Goal: Go to known website: Access a specific website the user already knows

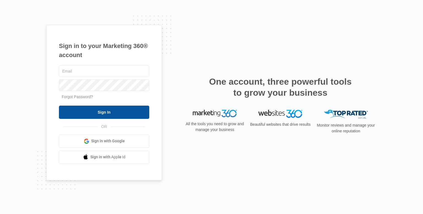
type input "[EMAIL_ADDRESS][DOMAIN_NAME]"
click at [98, 110] on input "Sign In" at bounding box center [104, 112] width 90 height 13
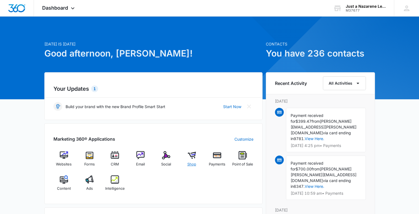
click at [191, 164] on span "Shop" at bounding box center [191, 164] width 9 height 6
